Goal: Information Seeking & Learning: Learn about a topic

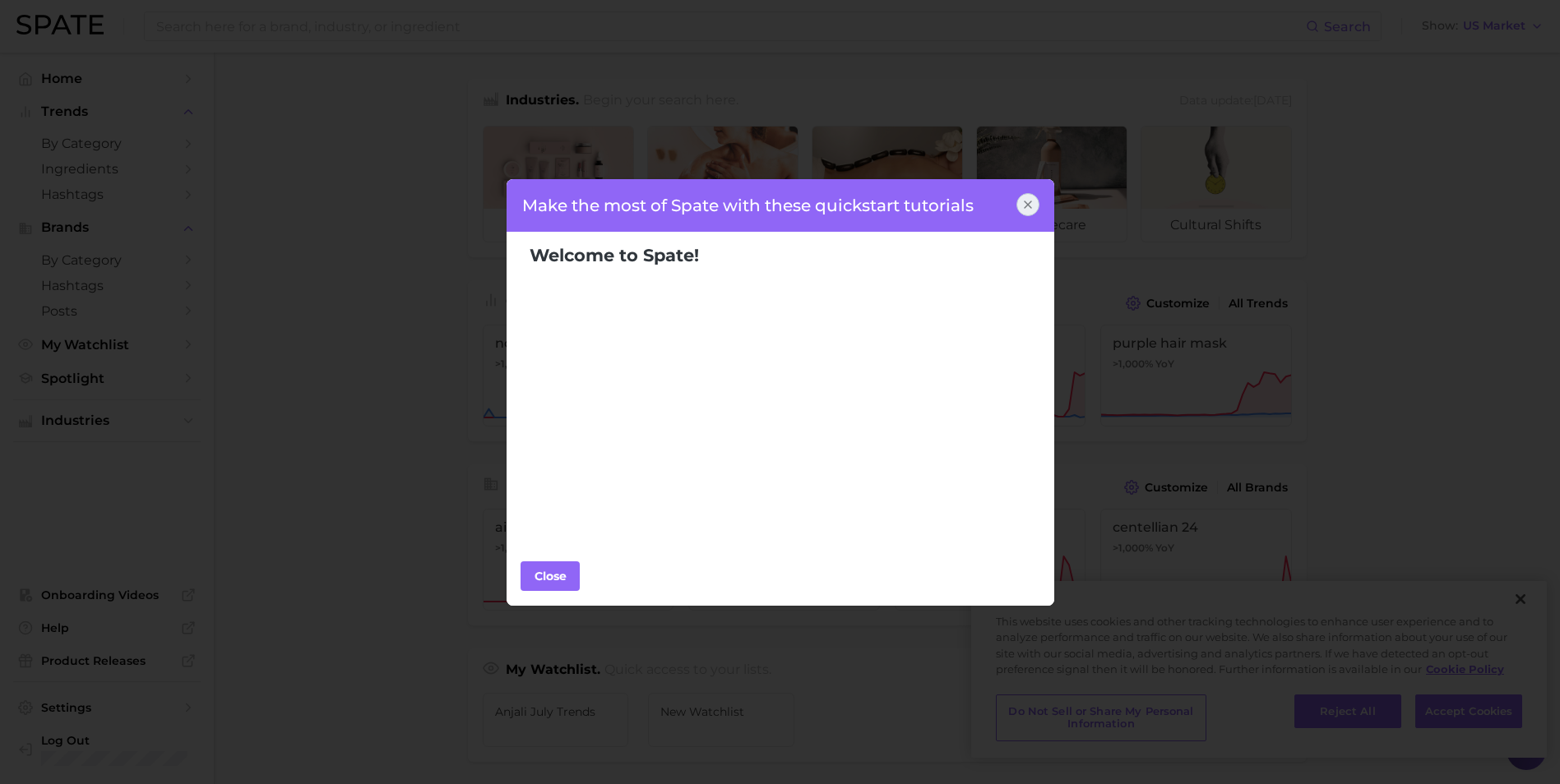
click at [1033, 207] on icon at bounding box center [1027, 204] width 13 height 13
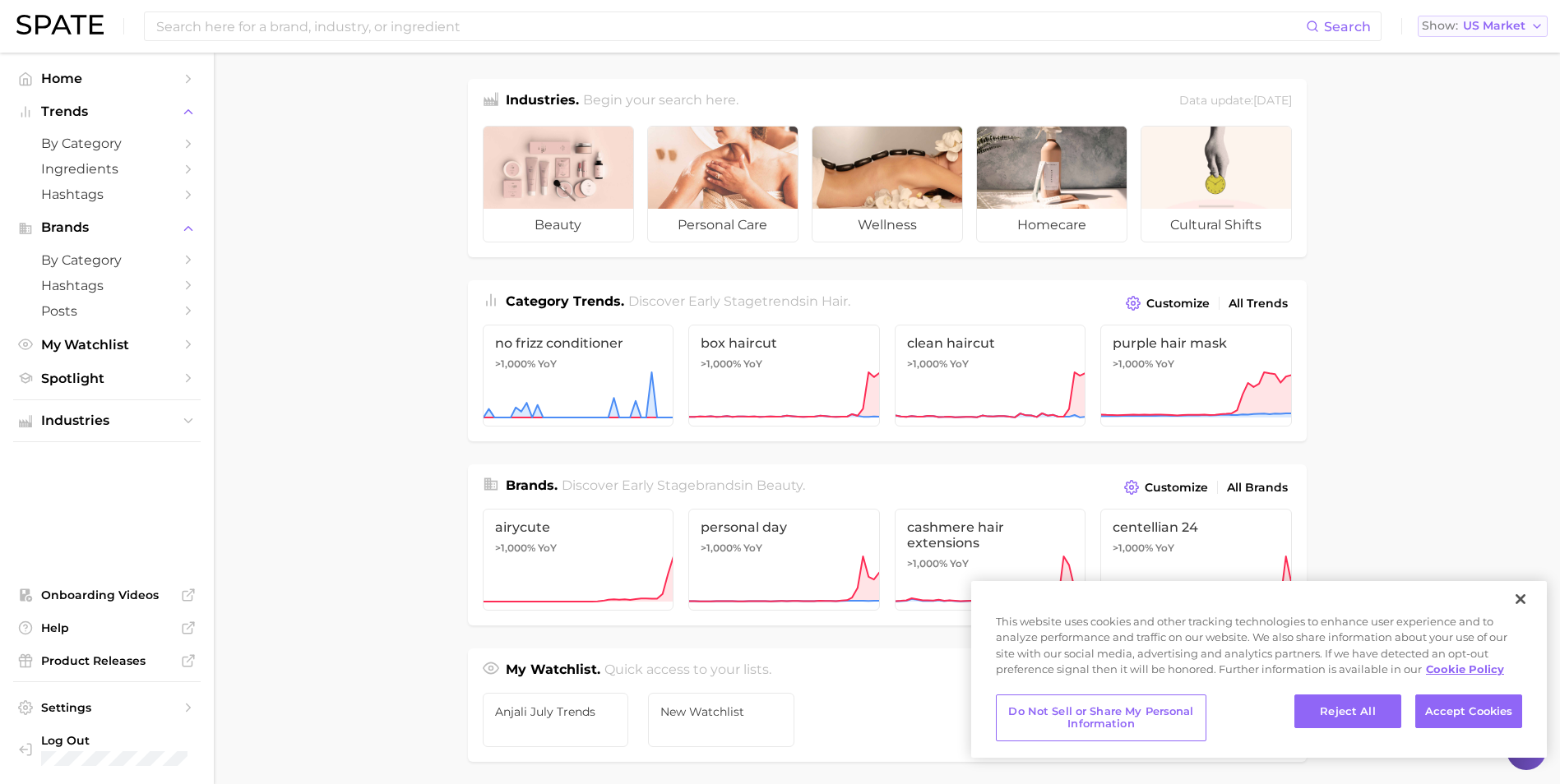
click at [1488, 21] on span "US Market" at bounding box center [1494, 26] width 63 height 9
click at [1444, 135] on span "[GEOGRAPHIC_DATA]" at bounding box center [1490, 142] width 128 height 14
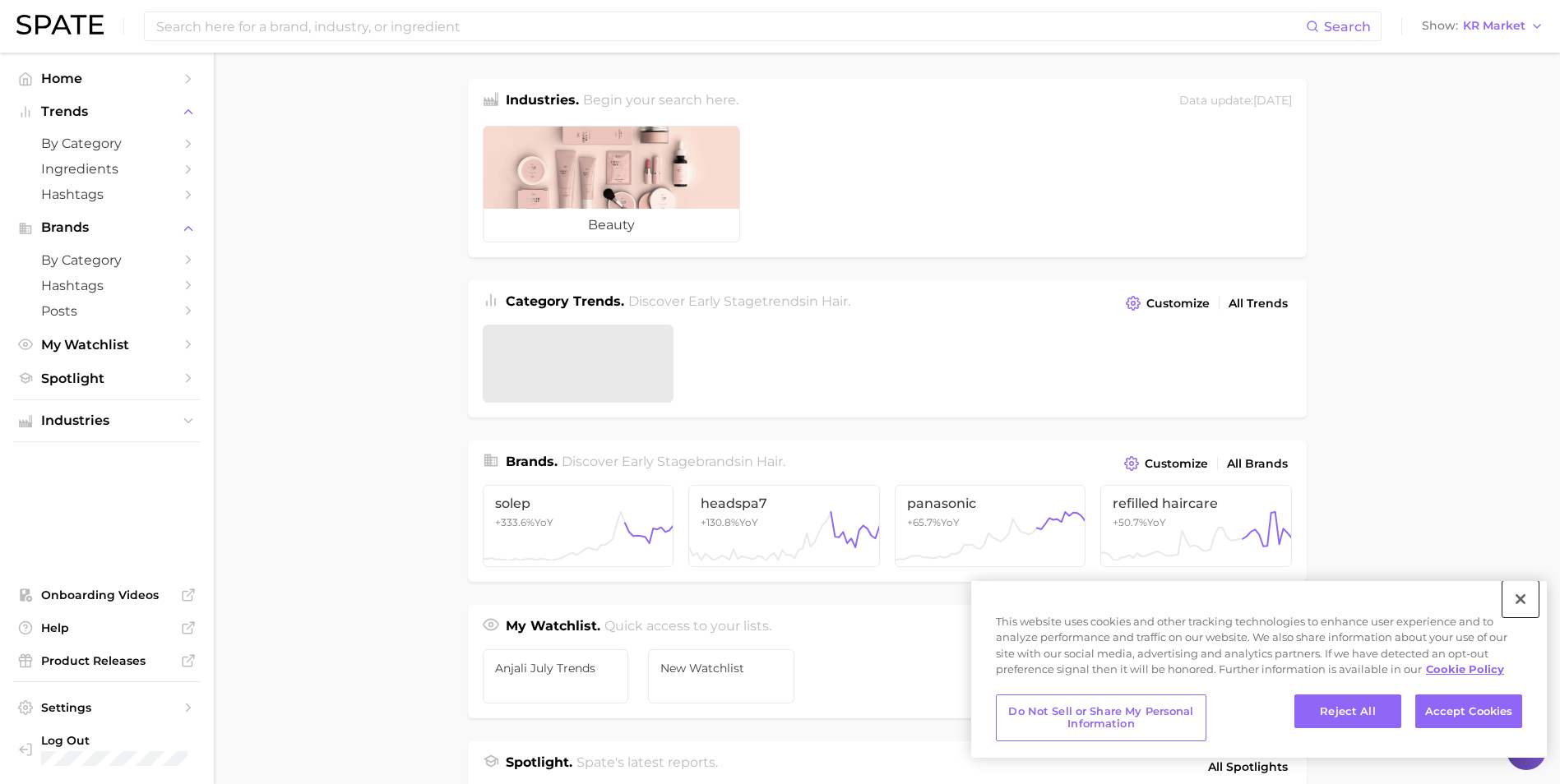
click at [1521, 600] on button "Close" at bounding box center [1521, 600] width 36 height 36
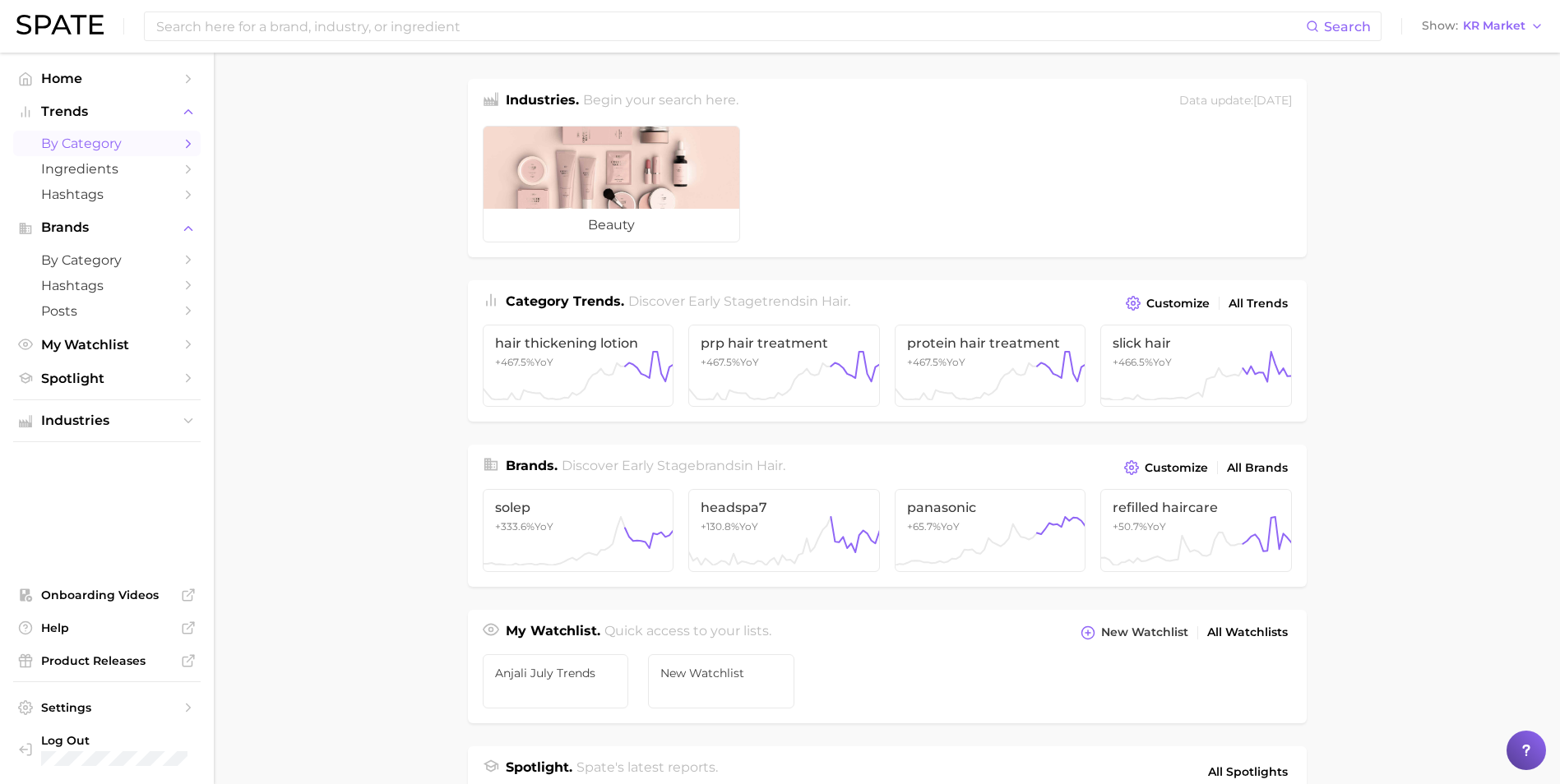
click at [90, 135] on link "by Category" at bounding box center [106, 143] width 188 height 26
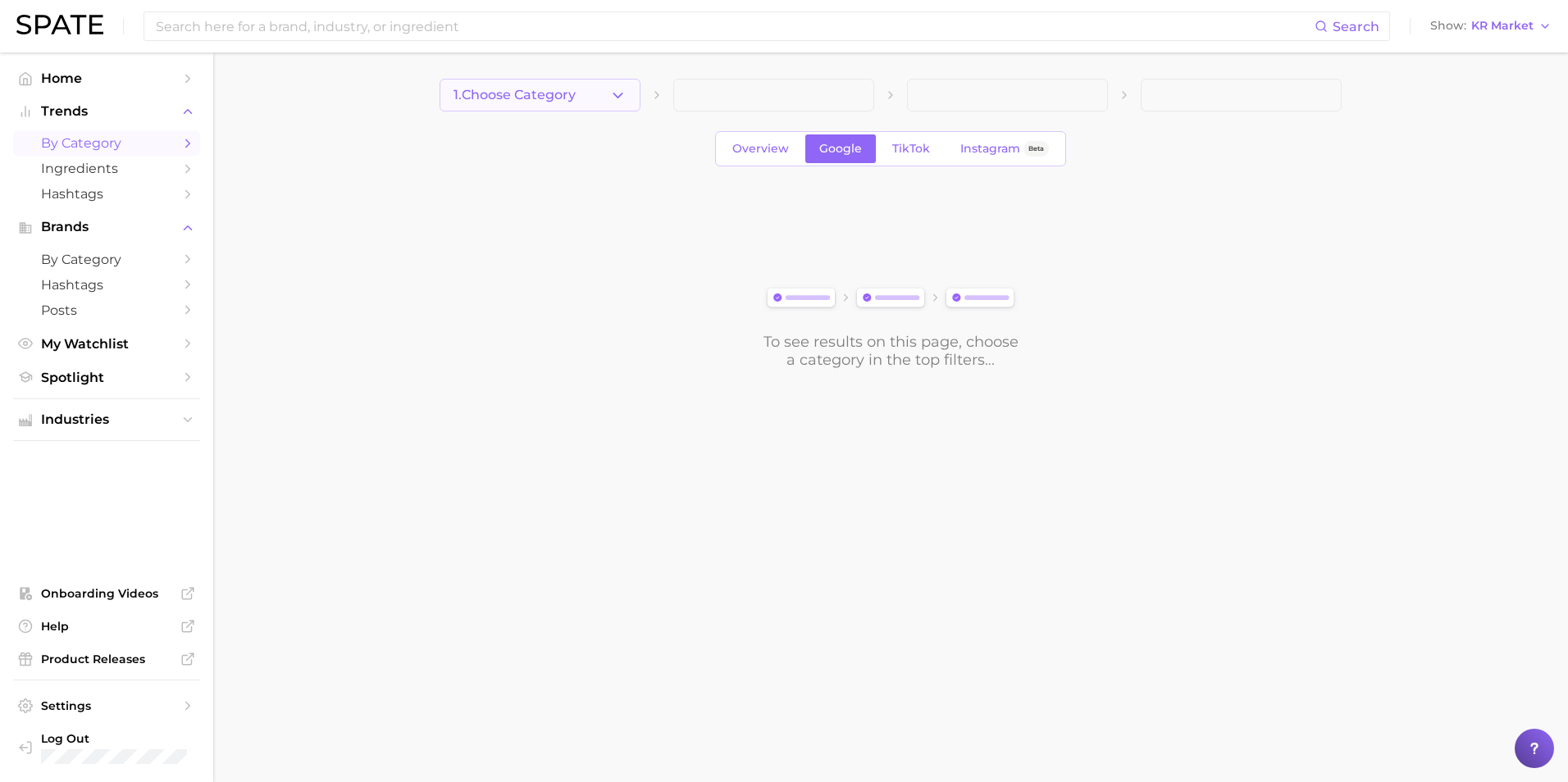
click at [626, 100] on button "1. Choose Category" at bounding box center [540, 95] width 201 height 33
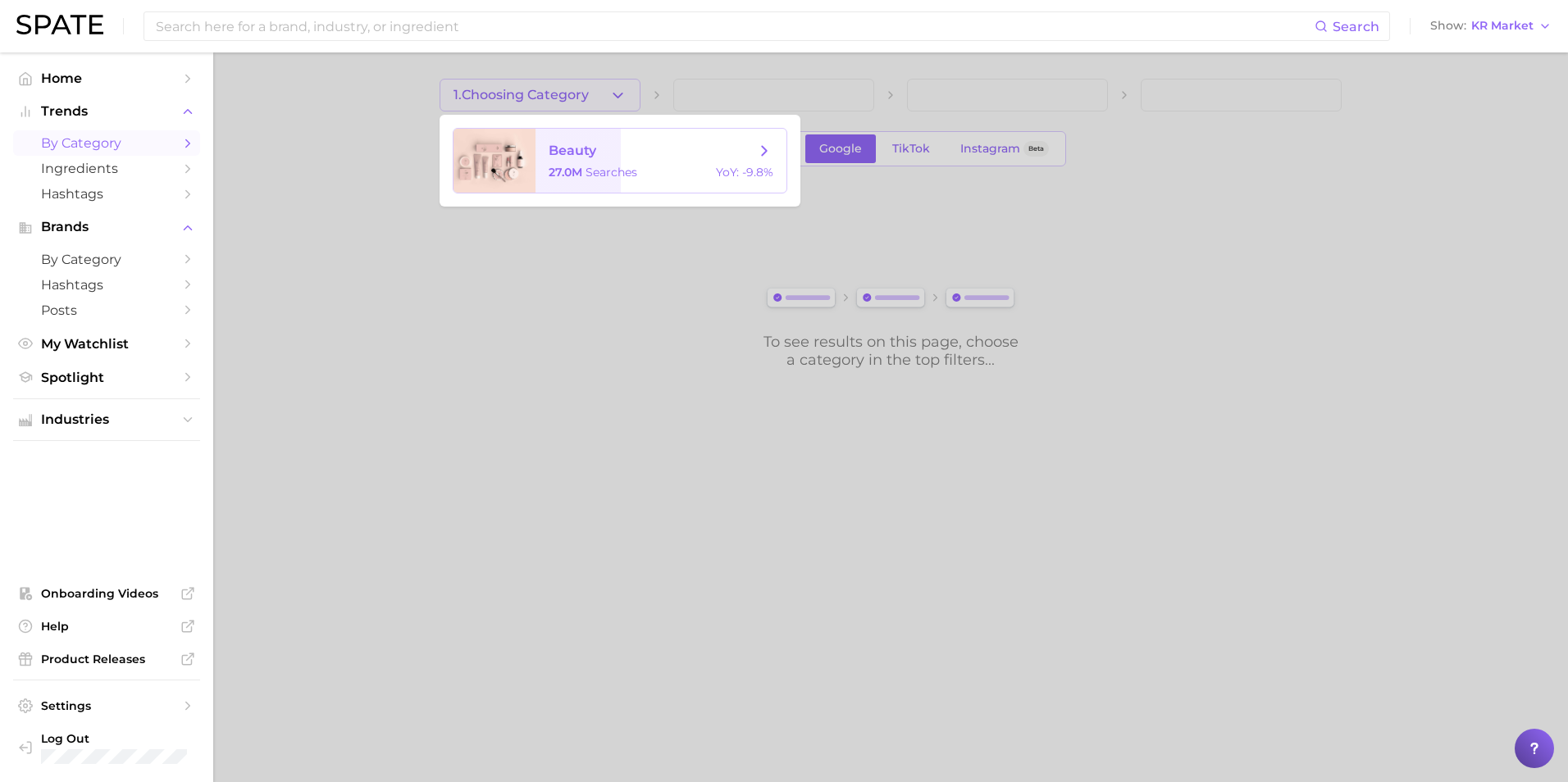
click at [646, 163] on span "beauty 27.0m searches YoY : -9.8%" at bounding box center [660, 160] width 251 height 64
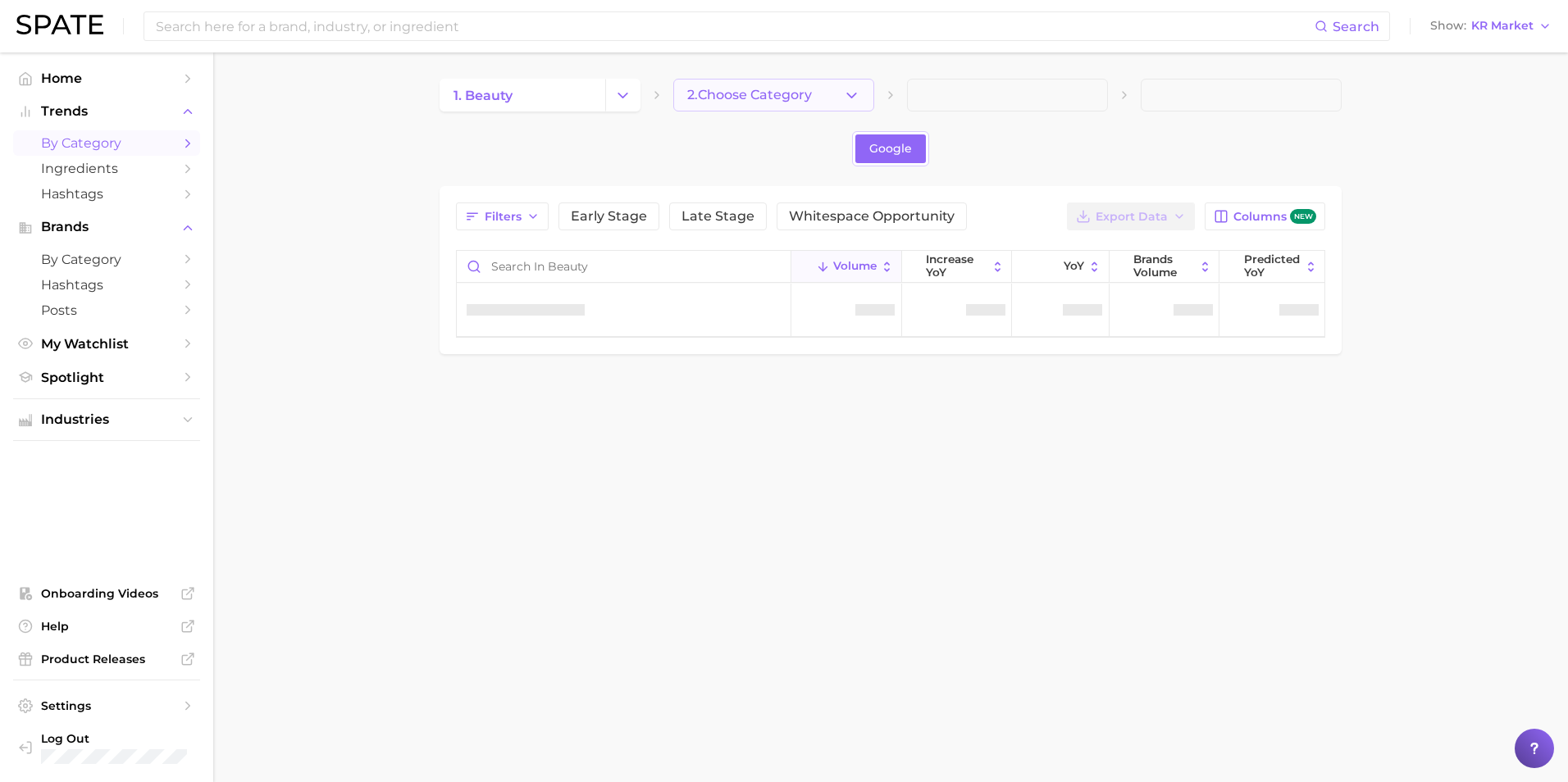
click at [766, 110] on button "2. Choose Category" at bounding box center [773, 95] width 201 height 33
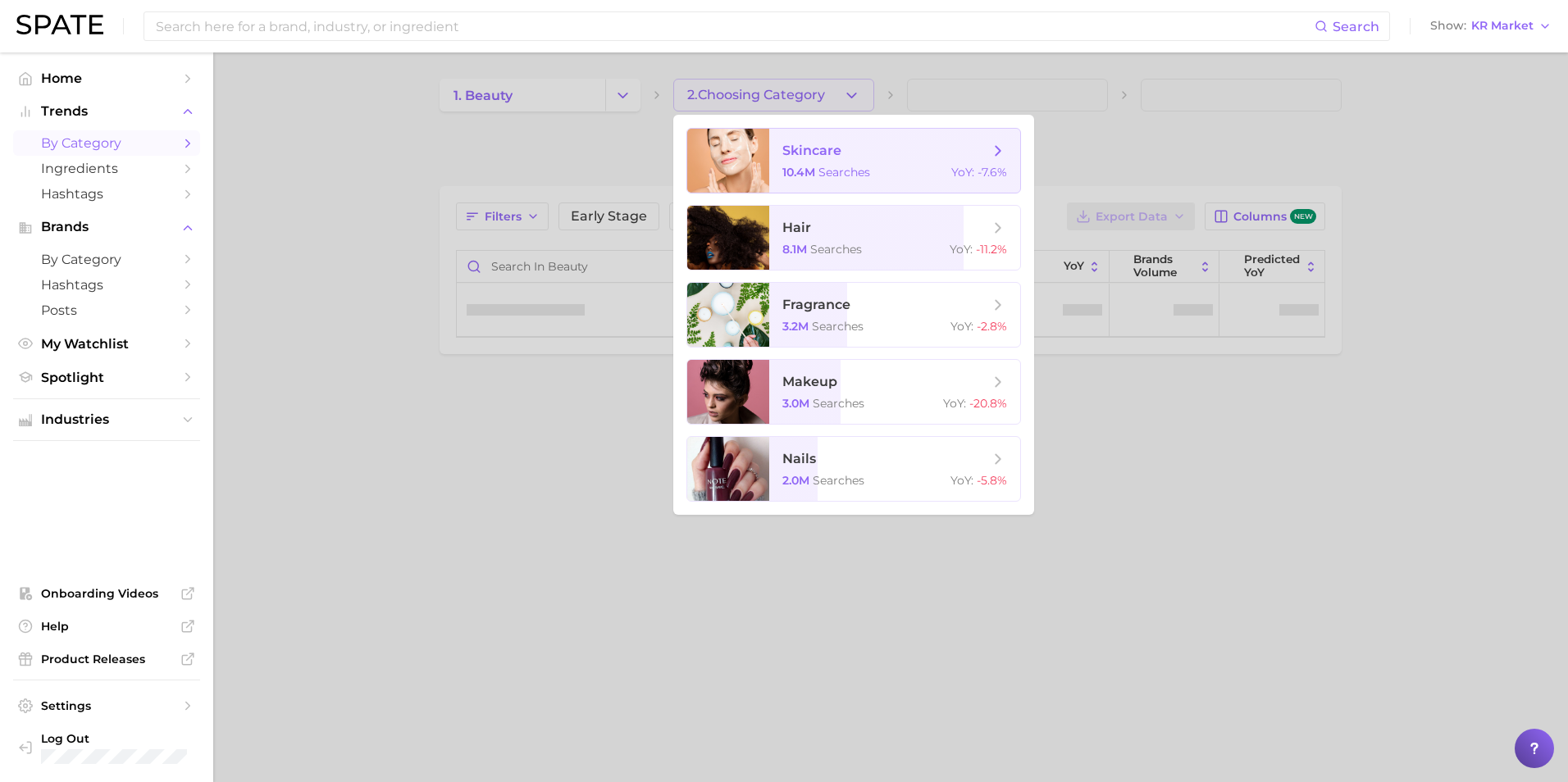
click at [806, 169] on span "10.4m" at bounding box center [798, 172] width 33 height 15
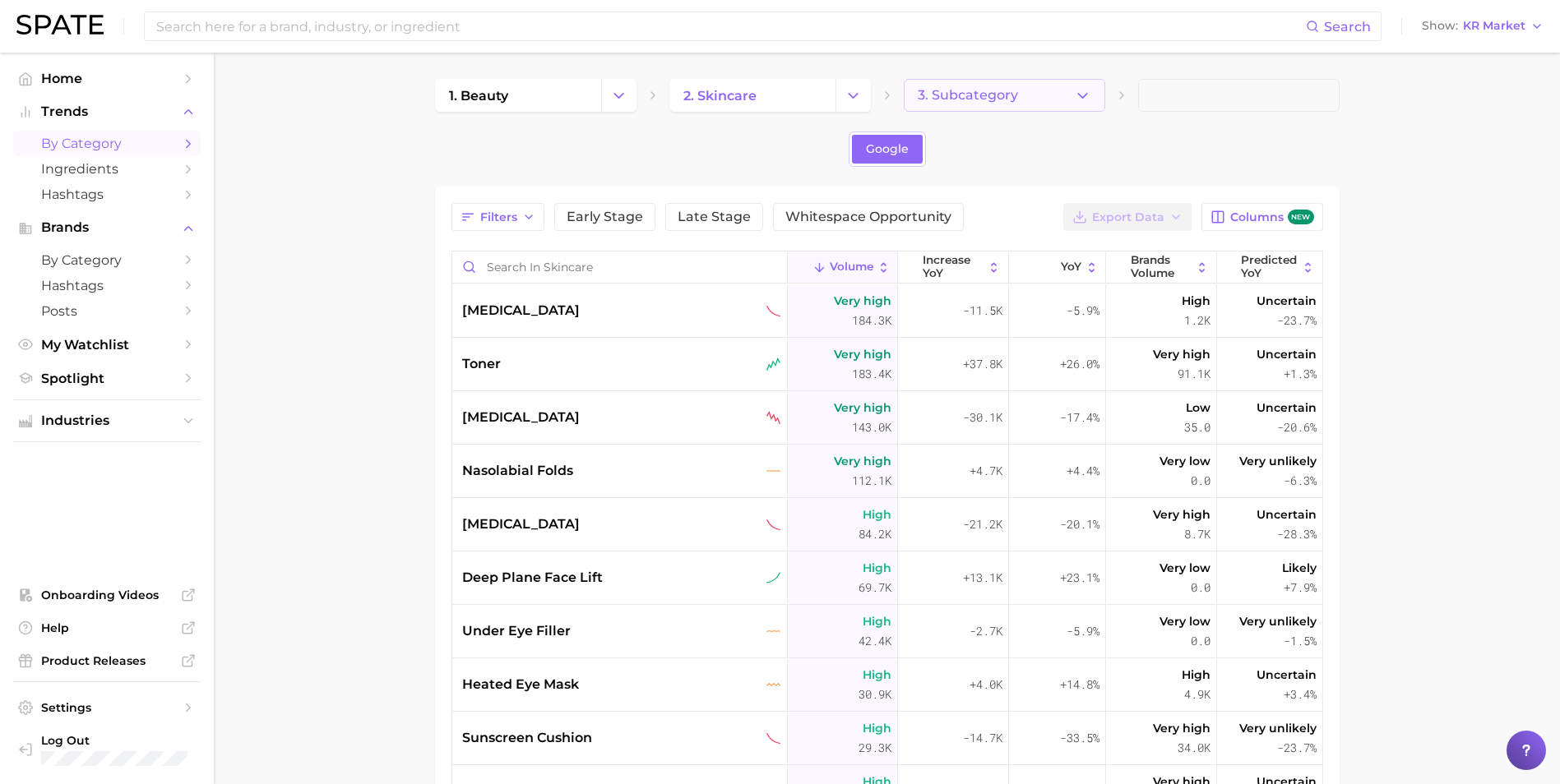
click at [956, 99] on span "3. Subcategory" at bounding box center [968, 95] width 100 height 15
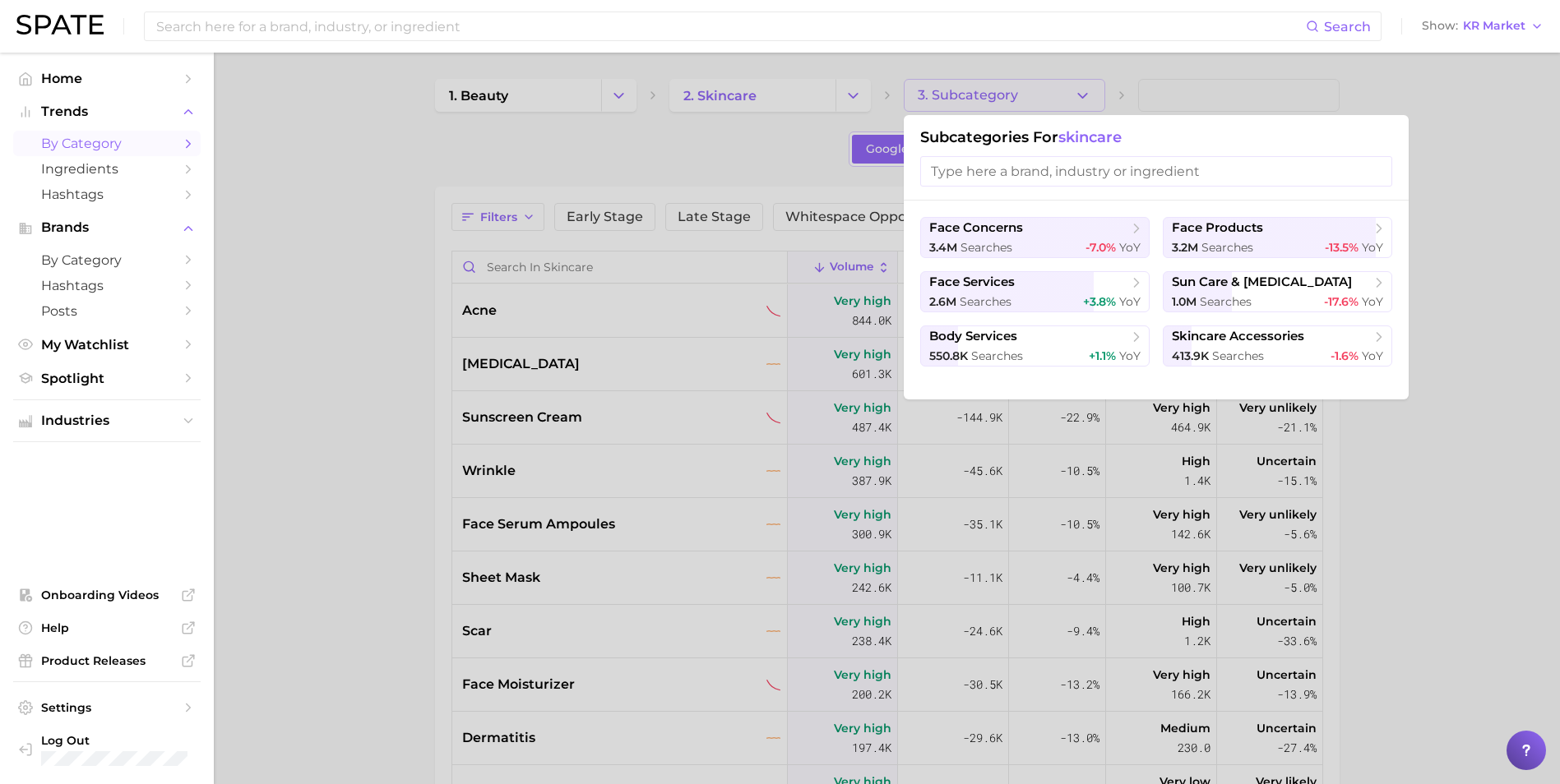
drag, startPoint x: 1012, startPoint y: 235, endPoint x: 862, endPoint y: 180, distance: 159.8
drag, startPoint x: 862, startPoint y: 180, endPoint x: 368, endPoint y: 296, distance: 507.4
click at [368, 296] on div at bounding box center [780, 392] width 1560 height 784
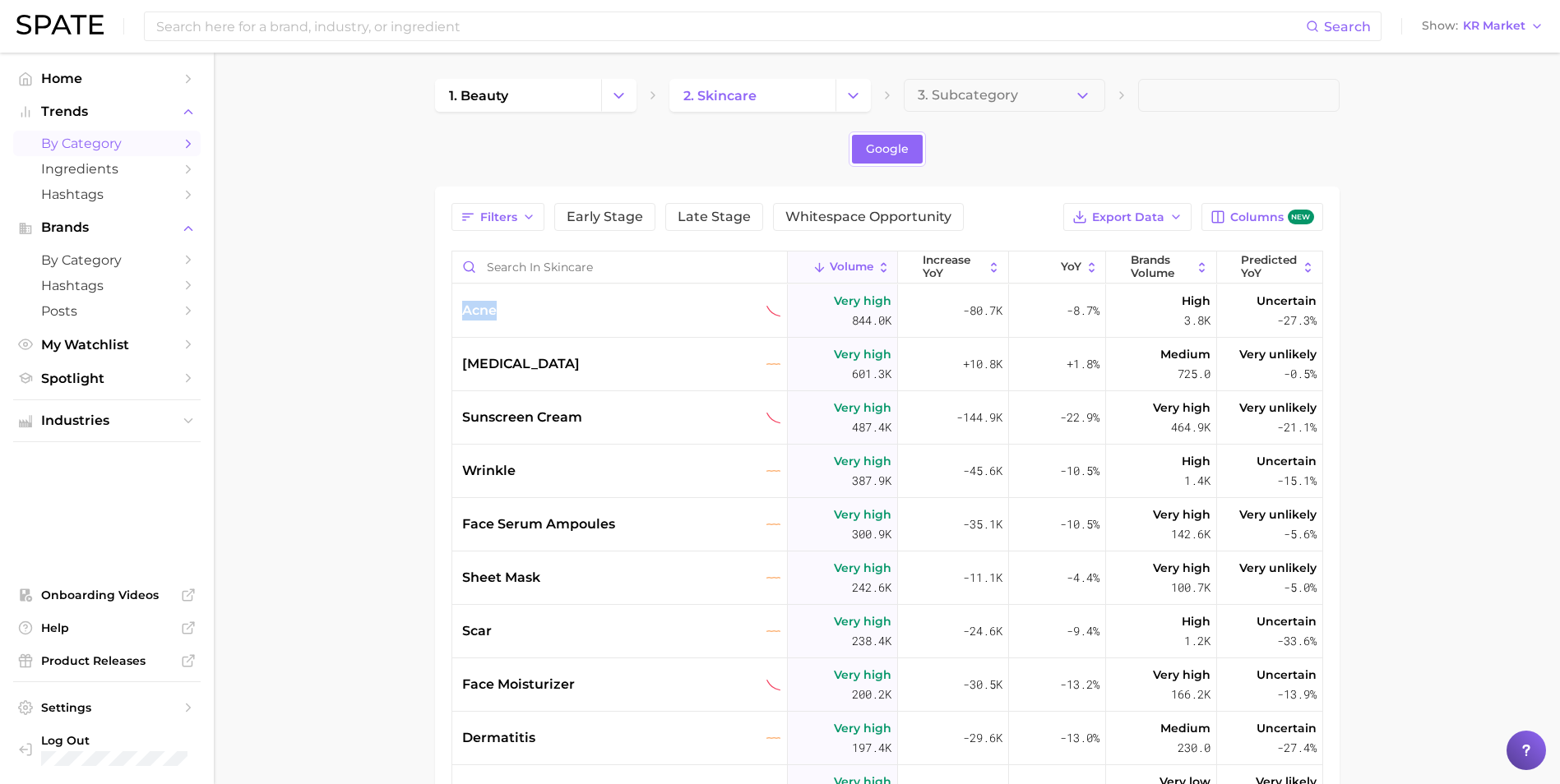
click at [368, 296] on main "1. beauty 2. skincare 3. Subcategory Google Filters Early Stage Late Stage Whit…" at bounding box center [886, 593] width 1346 height 1081
click at [1497, 165] on main "1. beauty 2. skincare 3. Subcategory Google Filters Early Stage Late Stage Whit…" at bounding box center [886, 593] width 1346 height 1081
click at [1478, 34] on button "Show KR Market" at bounding box center [1482, 26] width 130 height 21
click at [1467, 176] on button "[GEOGRAPHIC_DATA]" at bounding box center [1490, 172] width 144 height 30
